Goal: Information Seeking & Learning: Learn about a topic

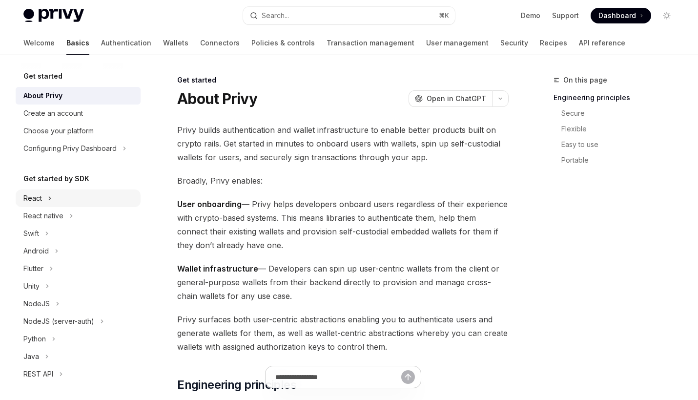
click at [50, 203] on icon at bounding box center [50, 198] width 4 height 12
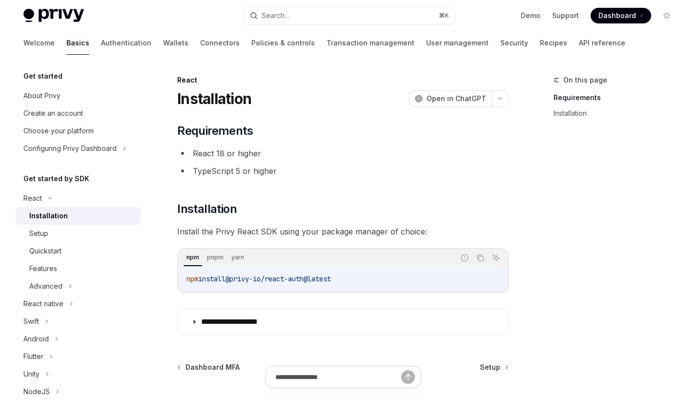
scroll to position [20, 0]
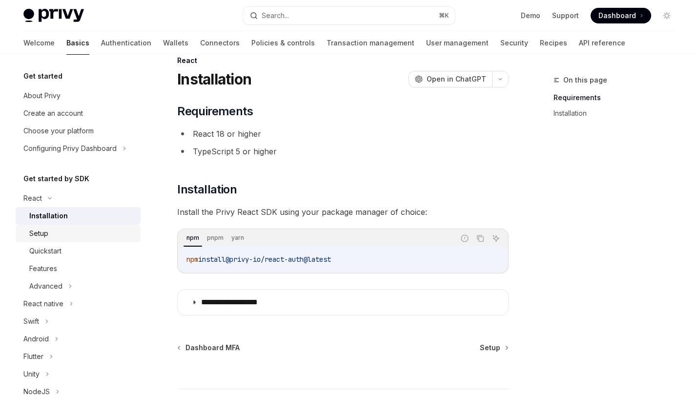
click at [85, 236] on div "Setup" at bounding box center [81, 234] width 105 height 12
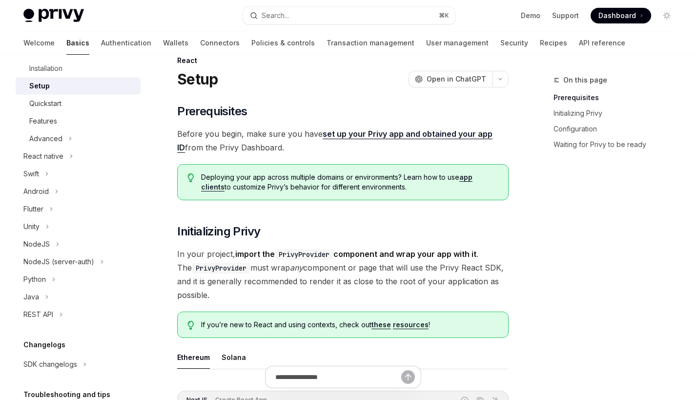
scroll to position [159, 0]
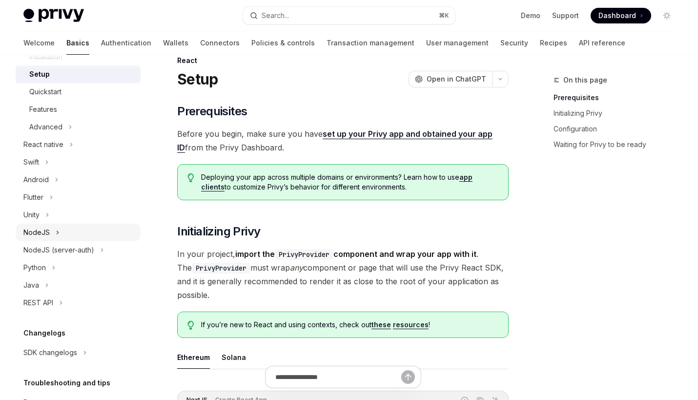
click at [51, 235] on div "NodeJS" at bounding box center [78, 233] width 125 height 18
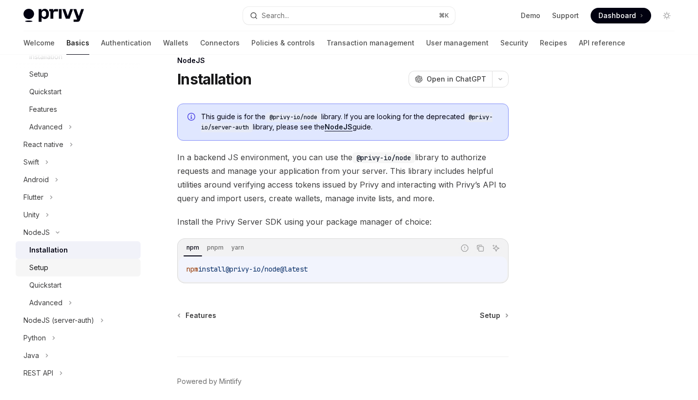
click at [61, 266] on div "Setup" at bounding box center [81, 268] width 105 height 12
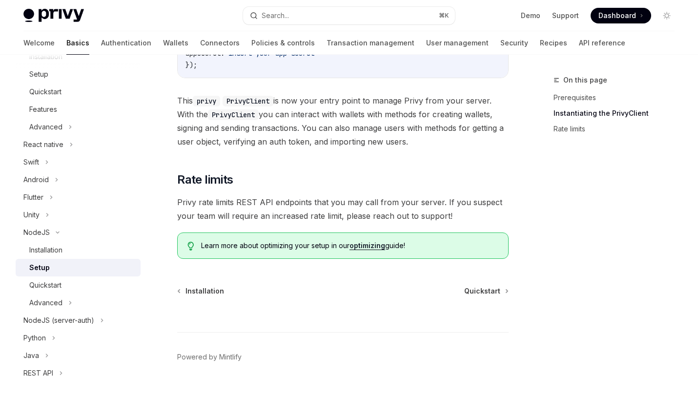
scroll to position [416, 0]
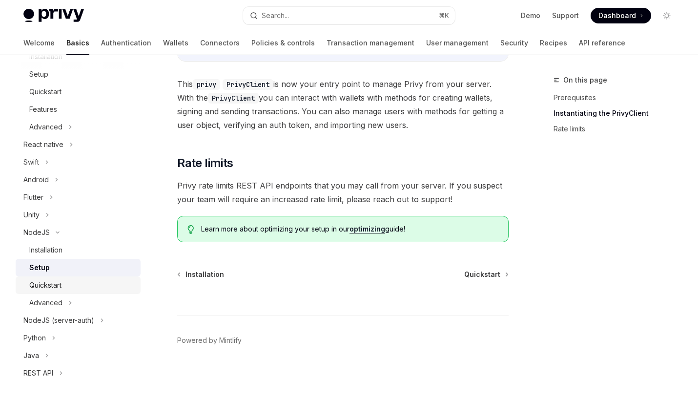
click at [43, 288] on div "Quickstart" at bounding box center [45, 285] width 32 height 12
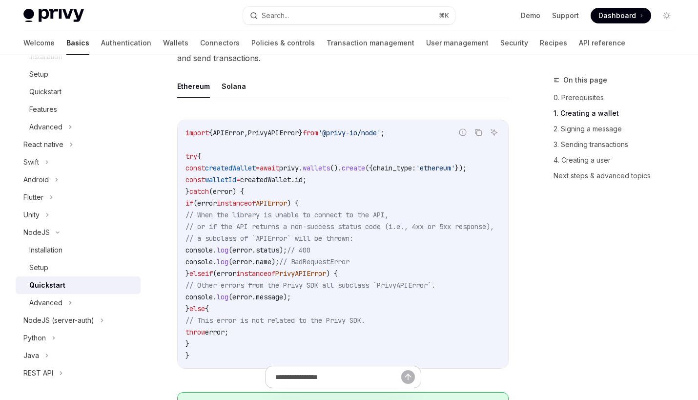
scroll to position [268, 0]
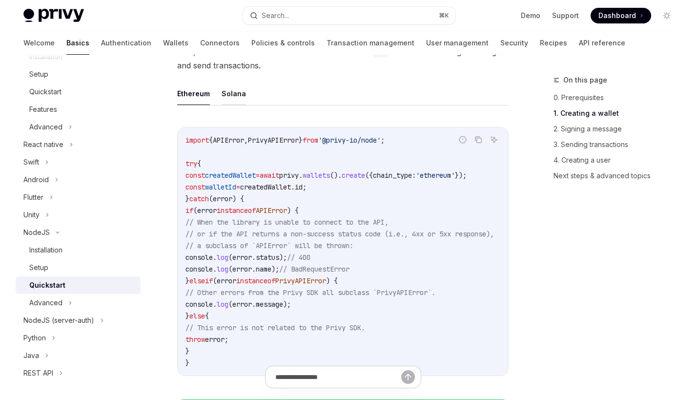
click at [240, 95] on button "Solana" at bounding box center [234, 93] width 24 height 23
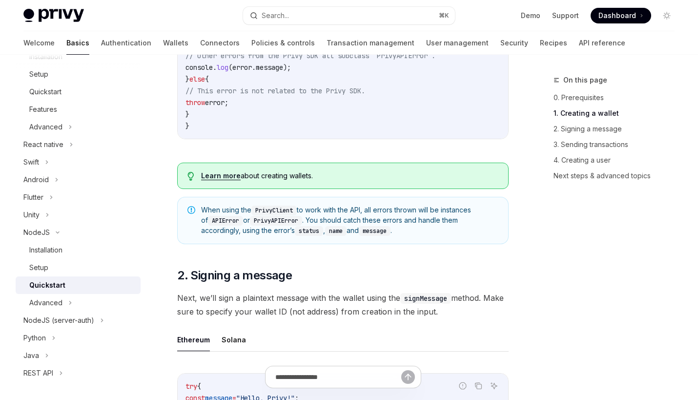
scroll to position [509, 0]
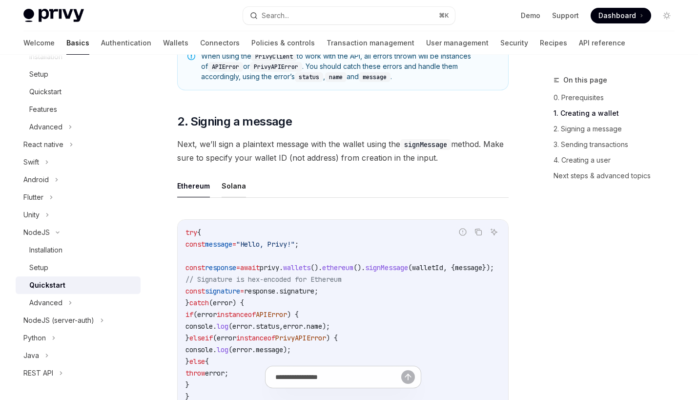
click at [229, 186] on button "Solana" at bounding box center [234, 185] width 24 height 23
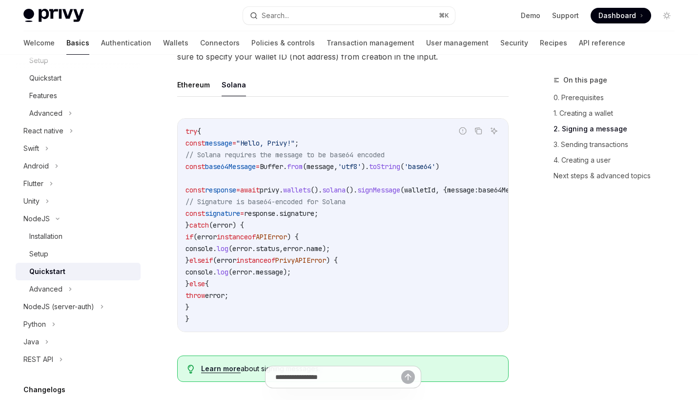
scroll to position [183, 0]
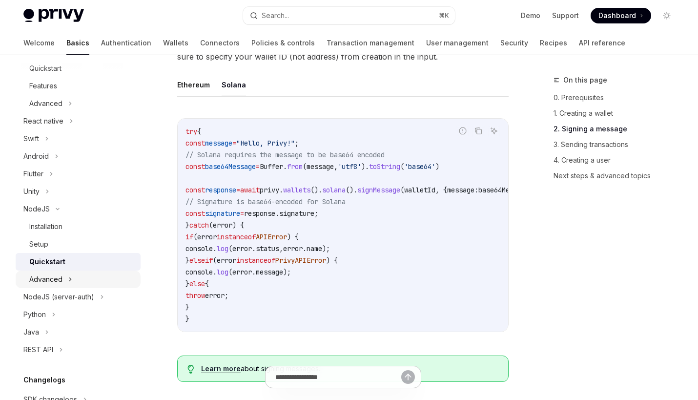
click at [75, 277] on div "Advanced" at bounding box center [78, 280] width 125 height 18
type textarea "*"
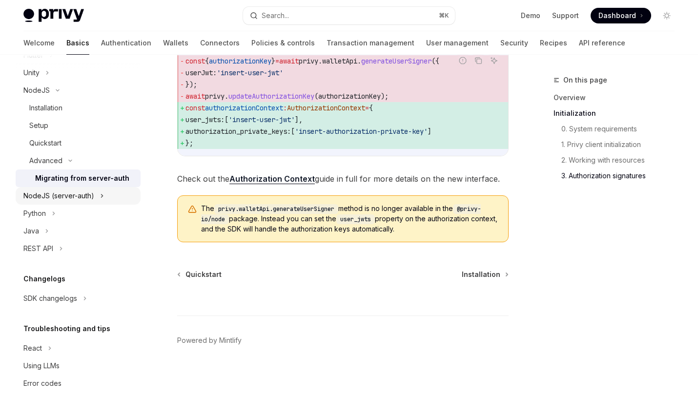
scroll to position [313, 0]
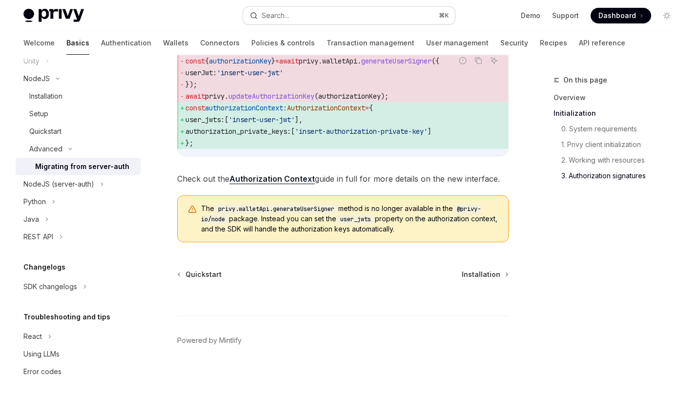
click at [280, 13] on div "Search..." at bounding box center [275, 16] width 27 height 12
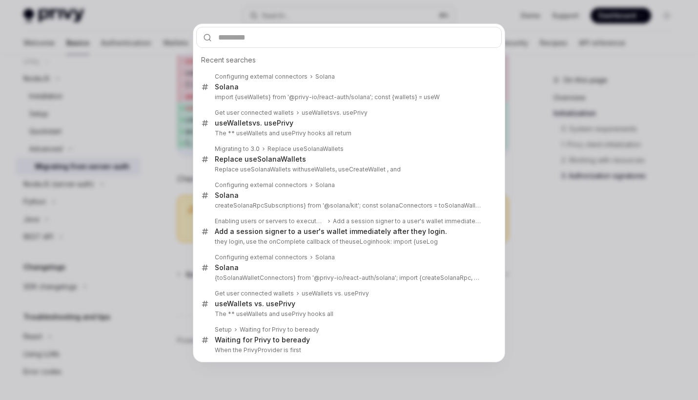
type input "*******"
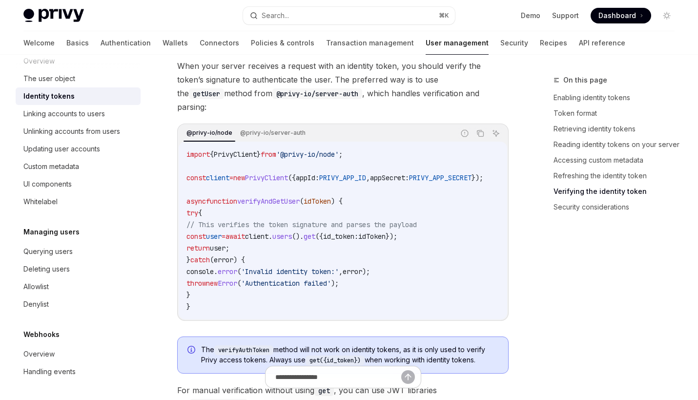
scroll to position [0, 6]
click at [274, 146] on div "import { PrivyClient } from '@privy-io/node' ; const client = new PrivyClient (…" at bounding box center [343, 231] width 329 height 178
drag, startPoint x: 306, startPoint y: 239, endPoint x: 355, endPoint y: 236, distance: 49.4
click at [355, 236] on span "const user = await client . users (). get ({ id_token: idToken });" at bounding box center [292, 236] width 211 height 9
drag, startPoint x: 447, startPoint y: 236, endPoint x: 281, endPoint y: 236, distance: 165.5
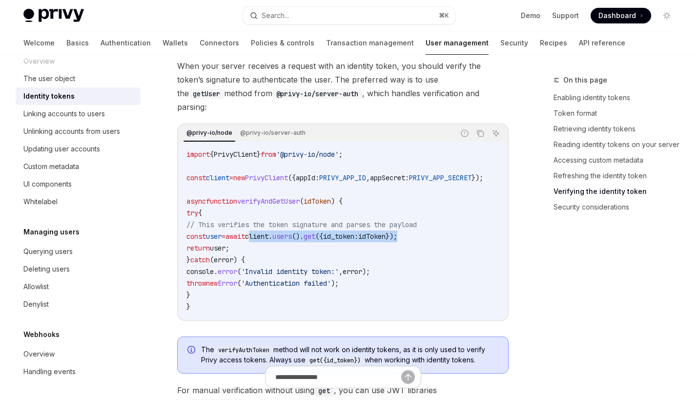
click at [281, 236] on code "import { PrivyClient } from '@privy-io/node' ; const client = new PrivyClient (…" at bounding box center [347, 230] width 320 height 164
copy span "client . users (). get ({ id_token: idToken });"
click at [315, 244] on code "import { PrivyClient } from '@privy-io/node' ; const client = new PrivyClient (…" at bounding box center [347, 230] width 320 height 164
drag, startPoint x: 306, startPoint y: 235, endPoint x: 482, endPoint y: 235, distance: 176.3
click at [482, 235] on code "import { PrivyClient } from '@privy-io/node' ; const client = new PrivyClient (…" at bounding box center [347, 230] width 320 height 164
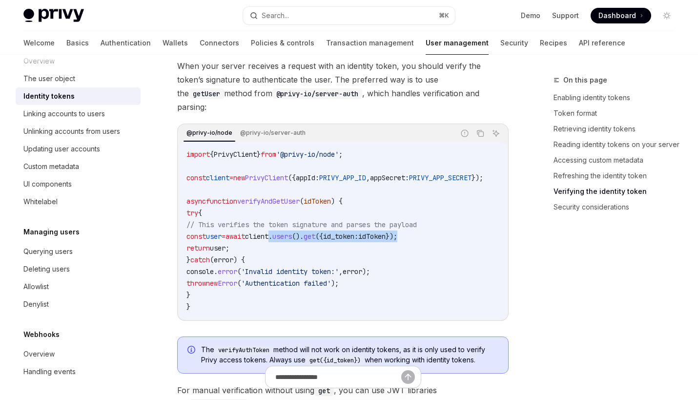
copy span ". users (). get ({ id_token: idToken });"
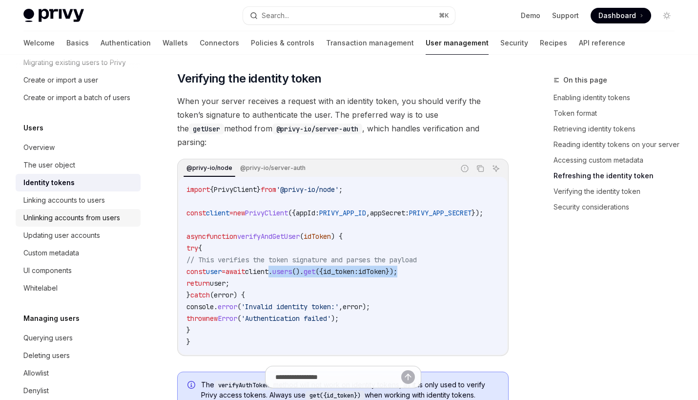
scroll to position [54, 0]
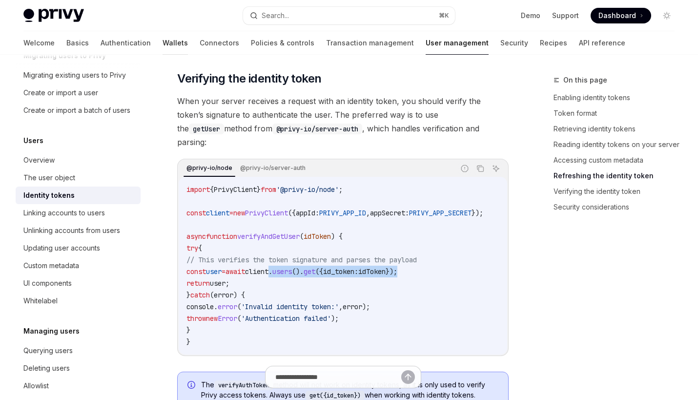
click at [163, 44] on link "Wallets" at bounding box center [175, 42] width 25 height 23
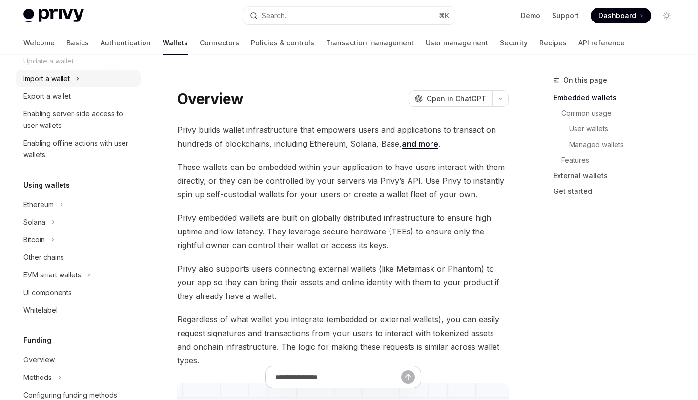
scroll to position [127, 0]
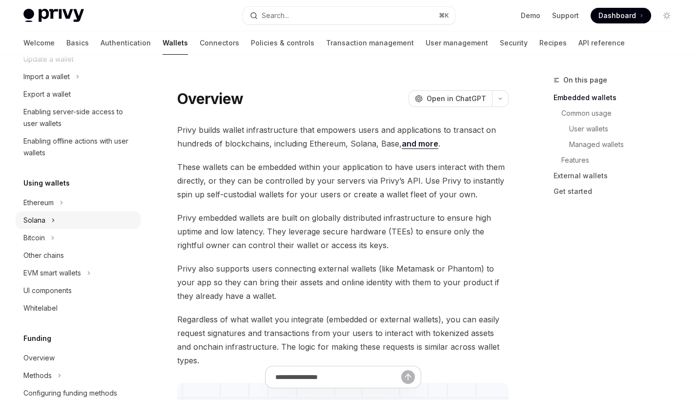
click at [59, 219] on div "Solana" at bounding box center [78, 220] width 125 height 18
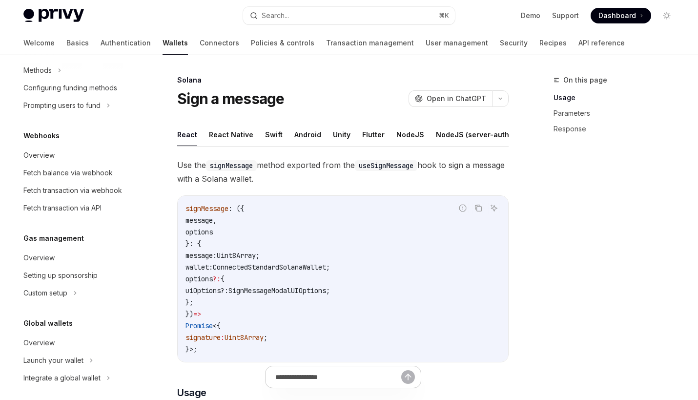
scroll to position [539, 0]
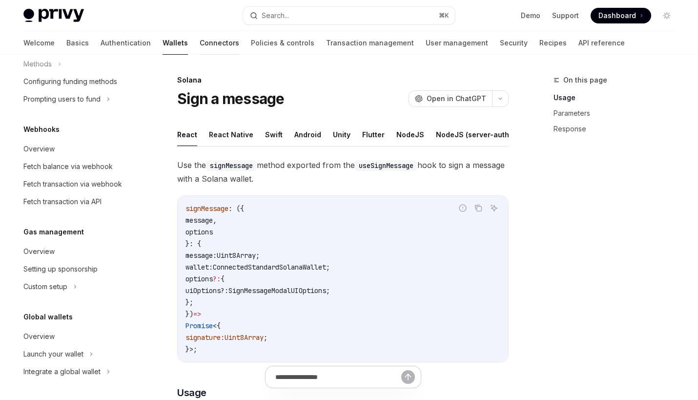
click at [200, 36] on link "Connectors" at bounding box center [220, 42] width 40 height 23
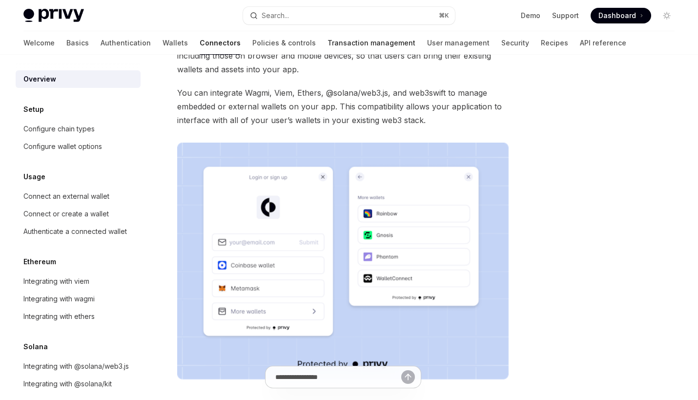
click at [328, 42] on link "Transaction management" at bounding box center [372, 42] width 88 height 23
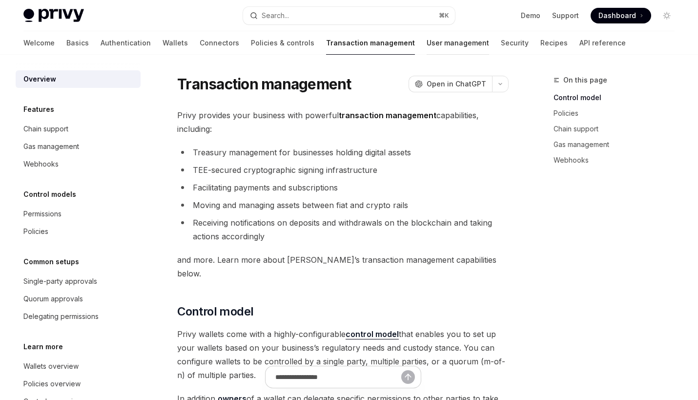
click at [427, 45] on link "User management" at bounding box center [458, 42] width 63 height 23
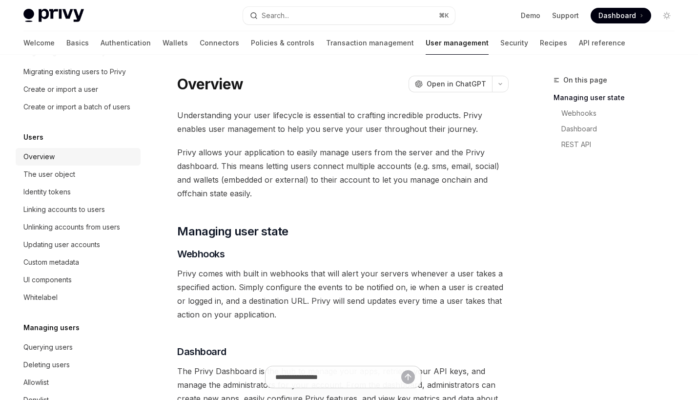
scroll to position [58, 0]
click at [101, 192] on div "Identity tokens" at bounding box center [78, 192] width 111 height 12
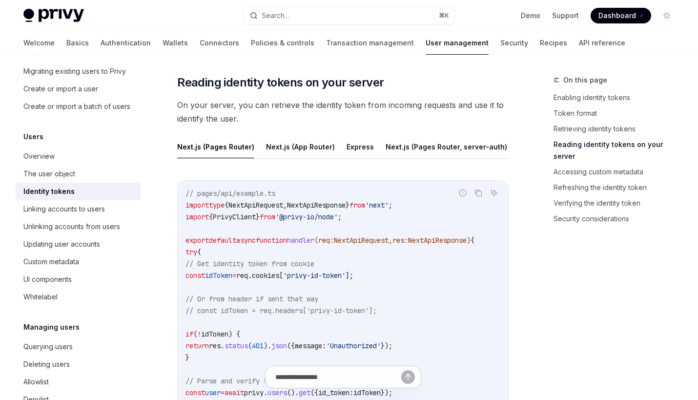
scroll to position [1319, 0]
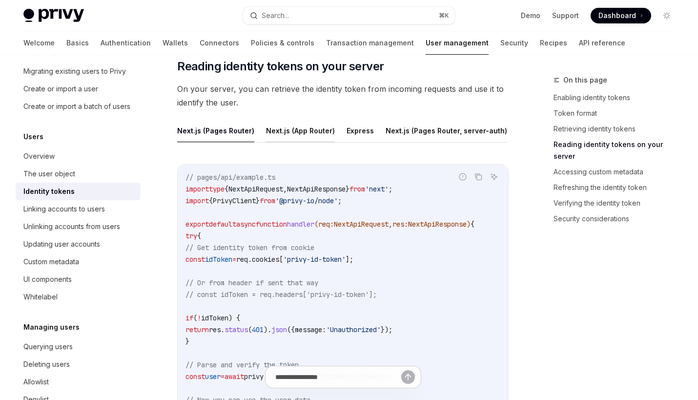
click at [314, 137] on button "Next.js (App Router)" at bounding box center [300, 130] width 69 height 23
type textarea "*"
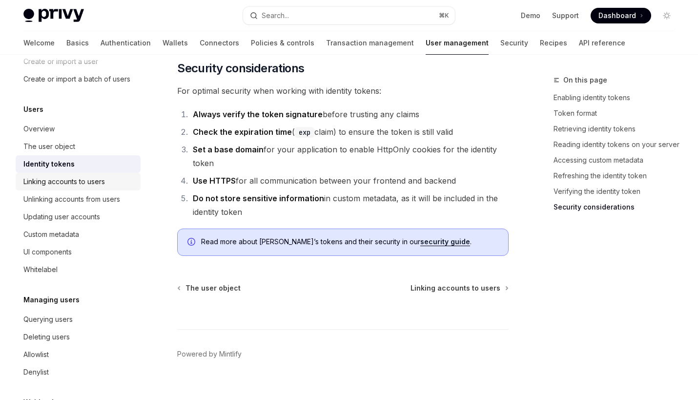
scroll to position [81, 0]
